Goal: Obtain resource: Obtain resource

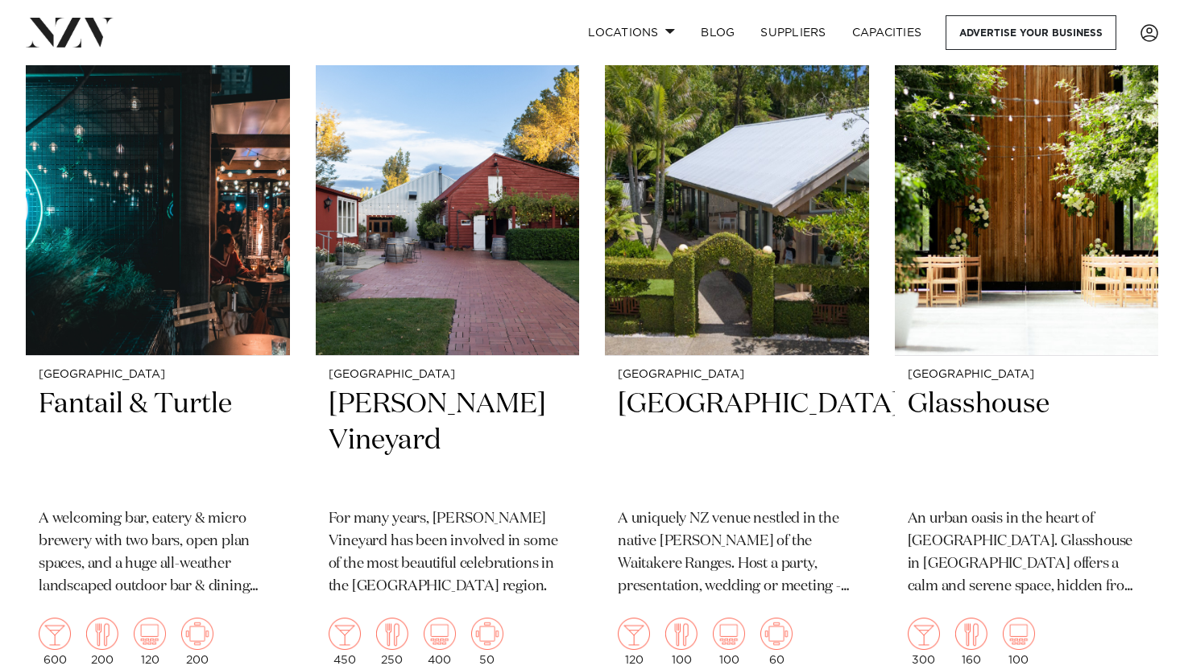
scroll to position [415, 0]
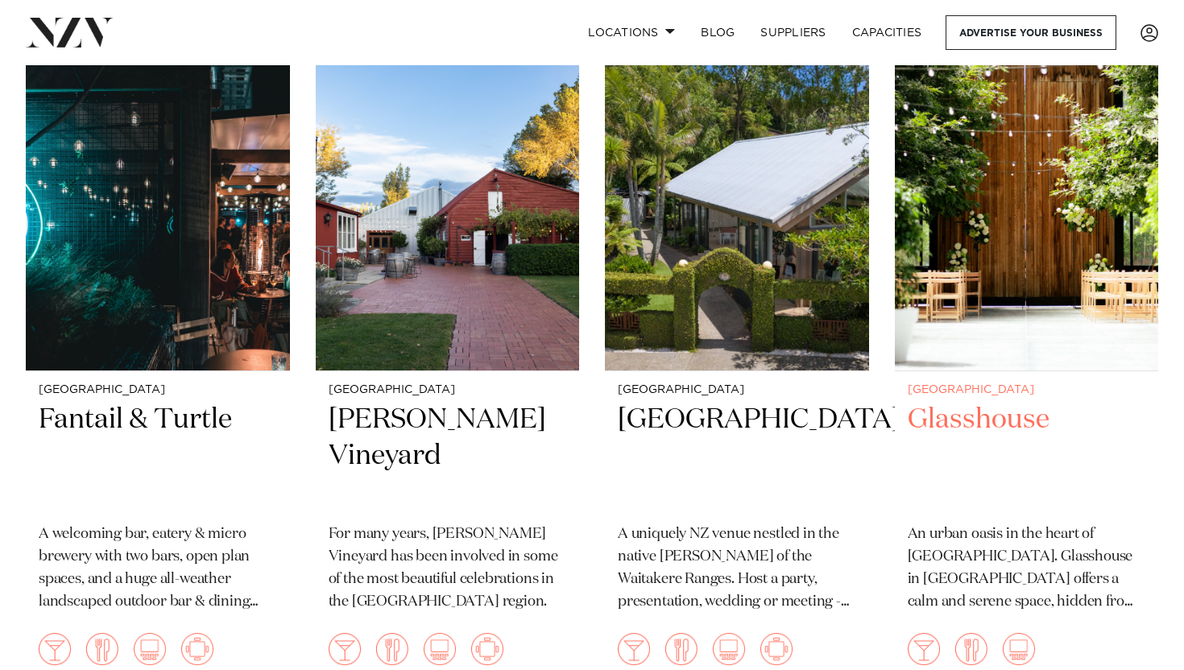
click at [1047, 200] on img at bounding box center [1027, 193] width 264 height 353
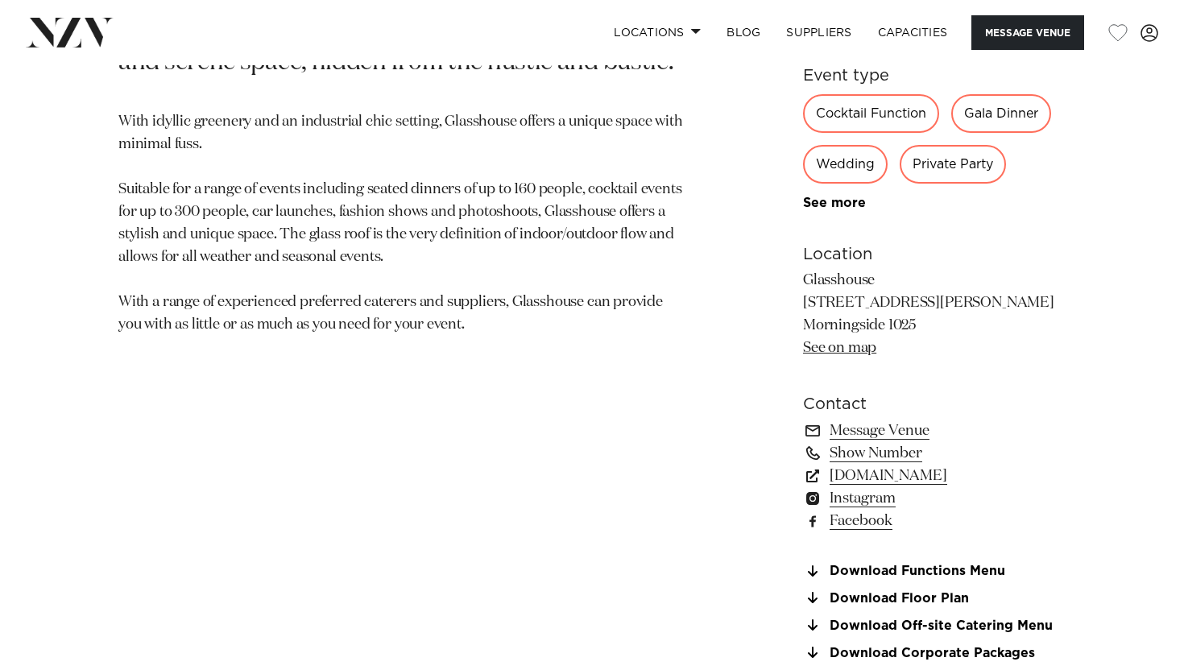
scroll to position [902, 0]
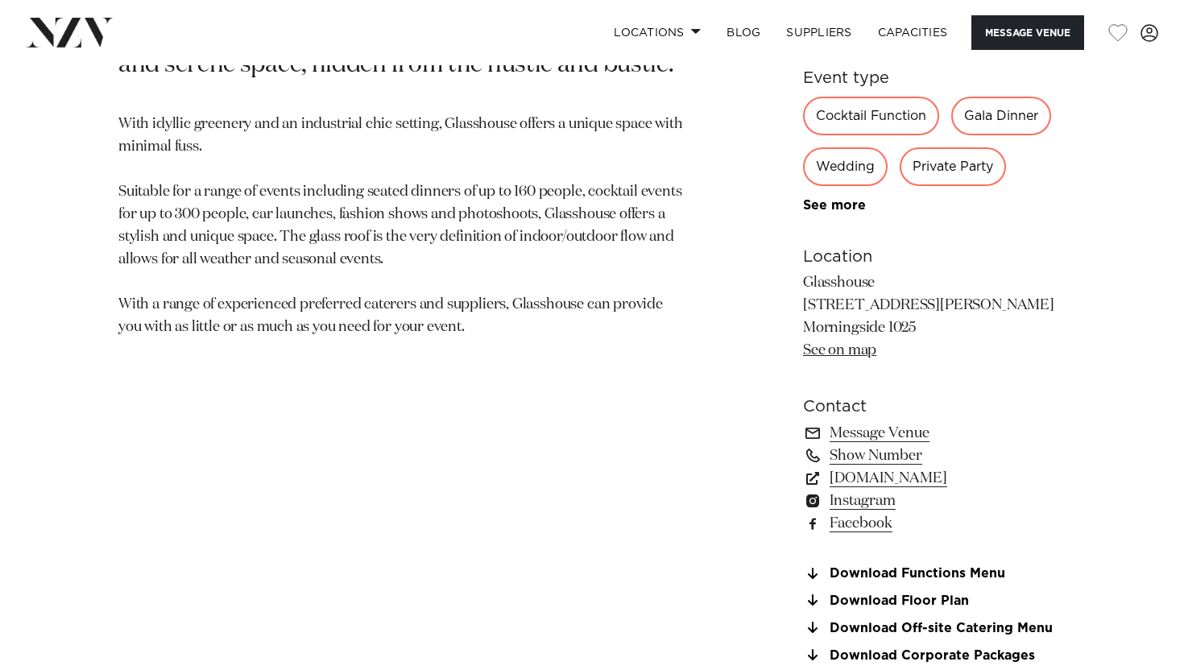
click at [852, 177] on div "Wedding" at bounding box center [845, 166] width 85 height 39
click at [833, 175] on div "Wedding" at bounding box center [845, 166] width 85 height 39
click at [830, 210] on link "See more" at bounding box center [866, 205] width 126 height 13
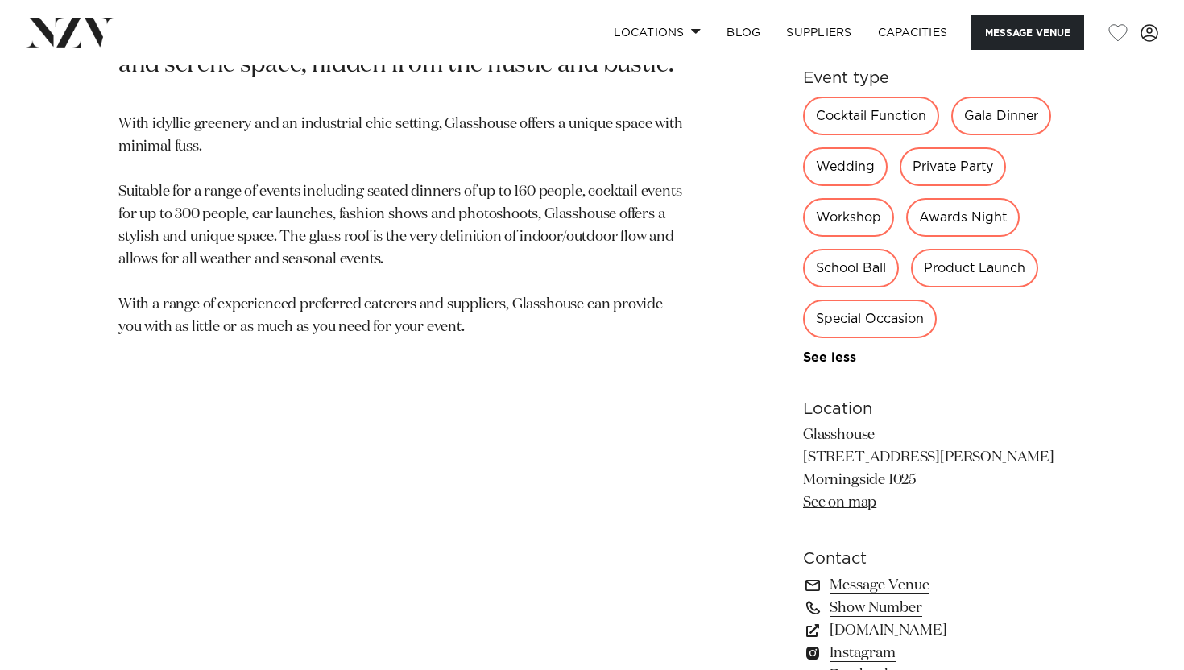
click at [841, 173] on div "Wedding" at bounding box center [845, 166] width 85 height 39
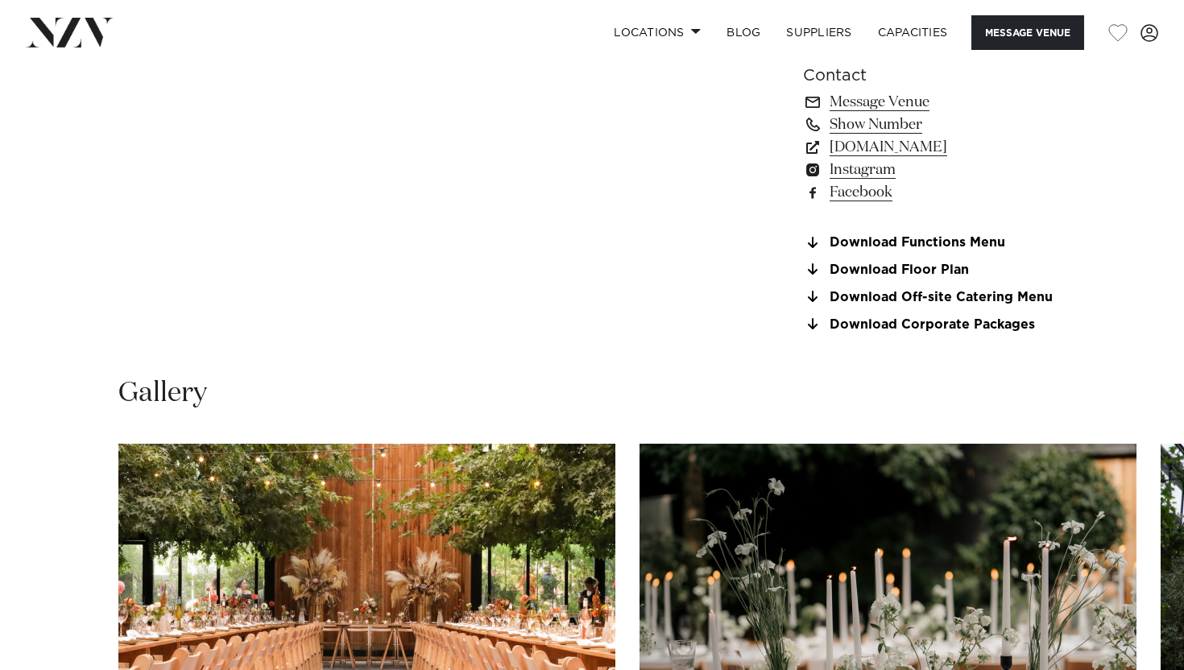
scroll to position [1417, 0]
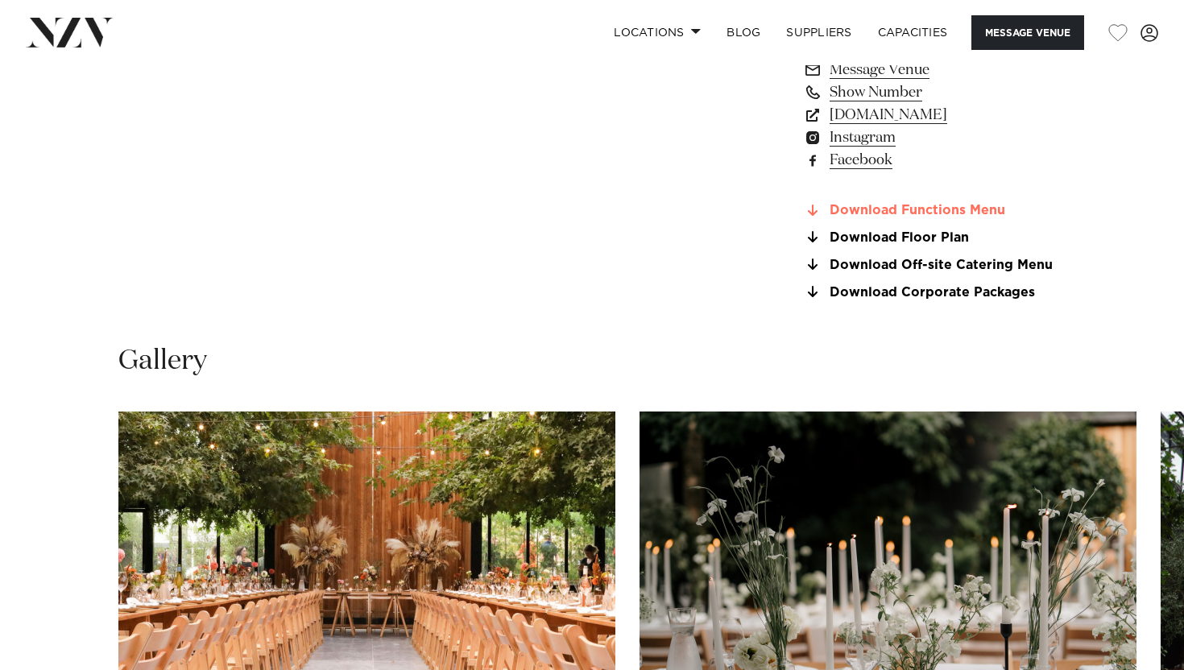
click at [907, 213] on link "Download Functions Menu" at bounding box center [934, 211] width 262 height 14
click at [863, 269] on link "Download Off-site Catering Menu" at bounding box center [934, 265] width 262 height 14
